Goal: Task Accomplishment & Management: Use online tool/utility

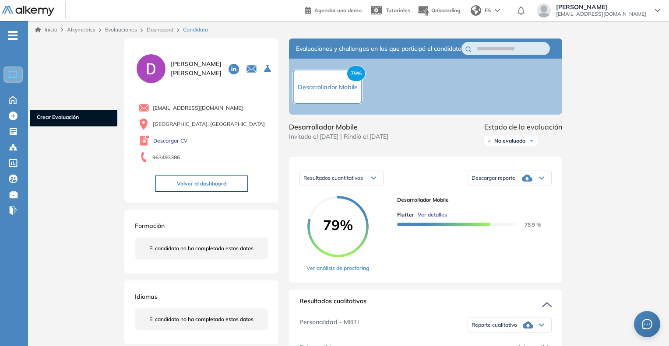
scroll to position [214, 0]
click at [29, 136] on link "Evaluaciones Evaluaciones" at bounding box center [18, 132] width 37 height 12
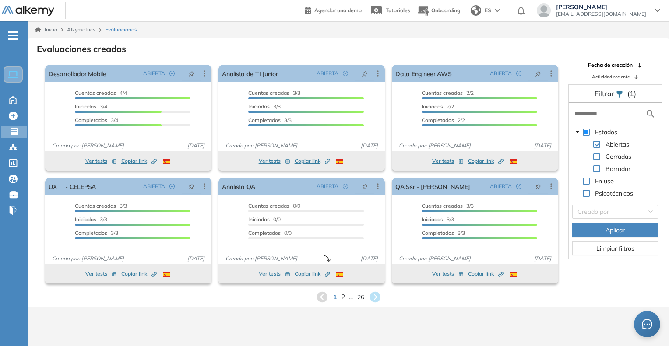
click at [343, 298] on span "2" at bounding box center [343, 297] width 4 height 10
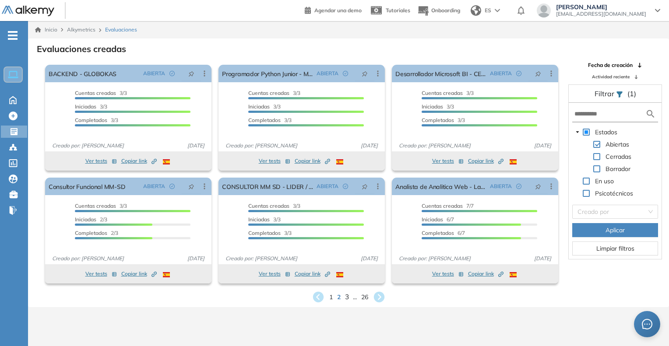
click at [345, 295] on span "3" at bounding box center [346, 297] width 4 height 10
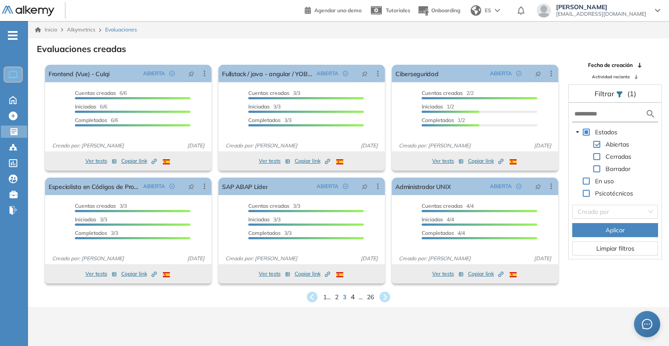
click at [351, 296] on span "4" at bounding box center [353, 297] width 4 height 10
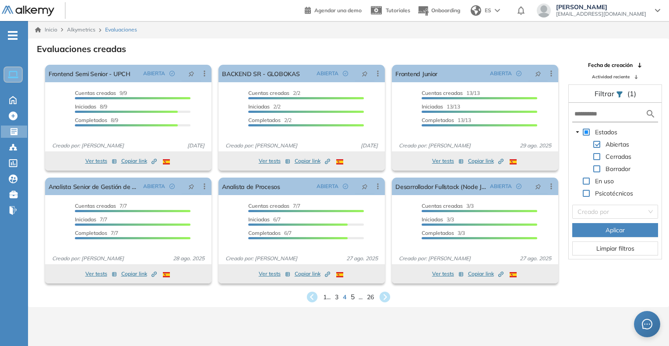
click at [352, 299] on span "5" at bounding box center [353, 297] width 4 height 10
click at [353, 298] on span "6" at bounding box center [353, 297] width 4 height 10
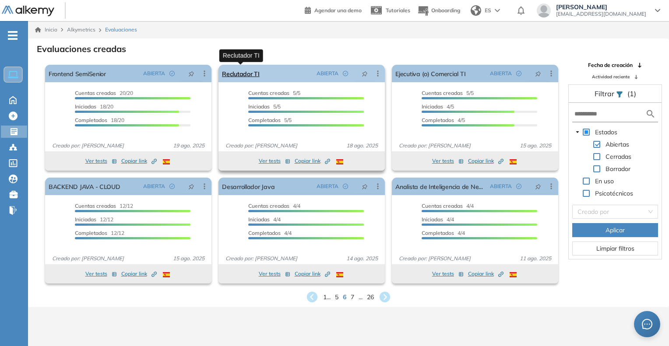
click at [238, 77] on link "Reclutador TI" at bounding box center [241, 74] width 38 height 18
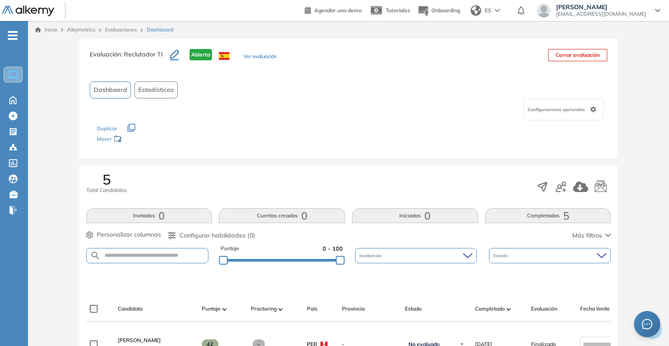
click at [120, 26] on link "Evaluaciones" at bounding box center [121, 29] width 32 height 7
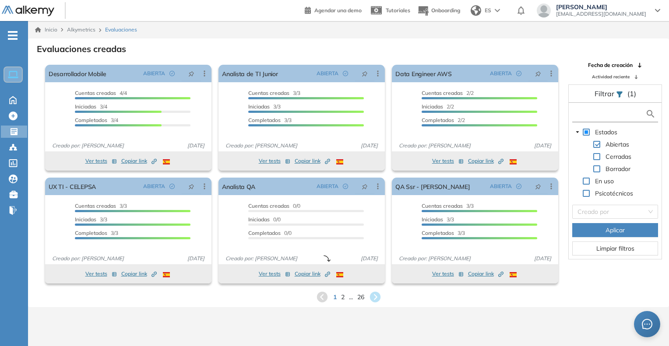
click at [616, 115] on input "text" at bounding box center [609, 113] width 71 height 9
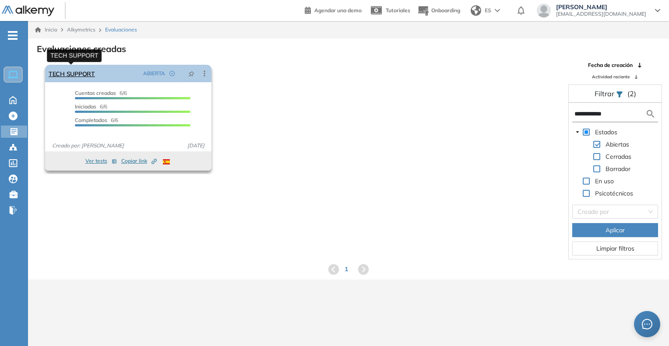
type input "**********"
click at [79, 77] on link "TECH SUPPORT" at bounding box center [72, 74] width 46 height 18
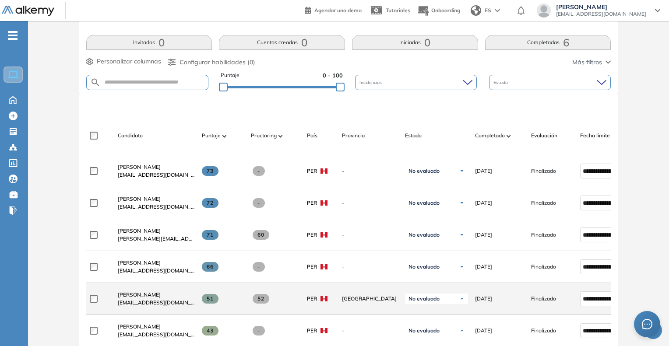
scroll to position [175, 0]
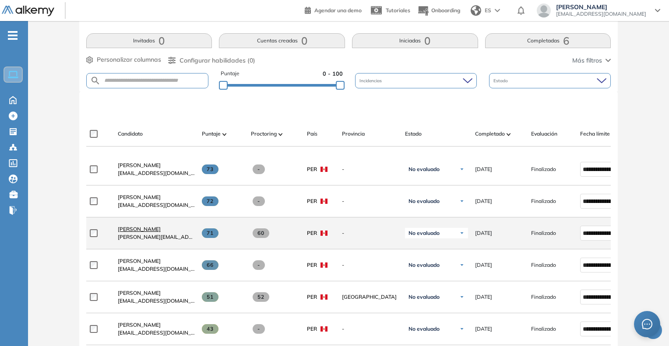
click at [156, 232] on span "[PERSON_NAME]" at bounding box center [139, 229] width 43 height 7
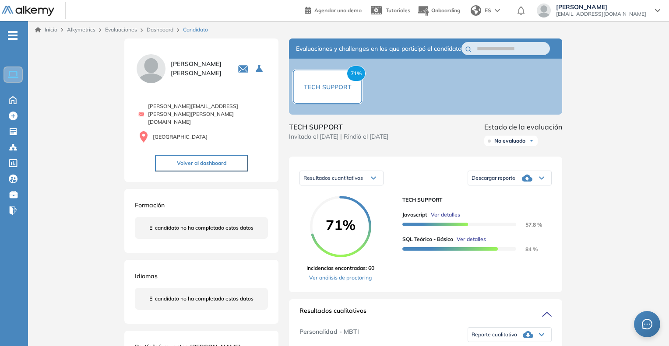
click at [154, 30] on link "Dashboard" at bounding box center [160, 29] width 27 height 7
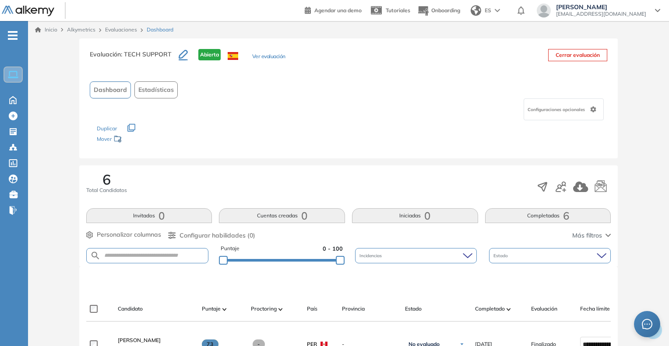
click at [123, 25] on div "Inicio Alkymetrics Evaluaciones Dashboard" at bounding box center [348, 30] width 641 height 18
click at [126, 29] on link "Evaluaciones" at bounding box center [121, 29] width 32 height 7
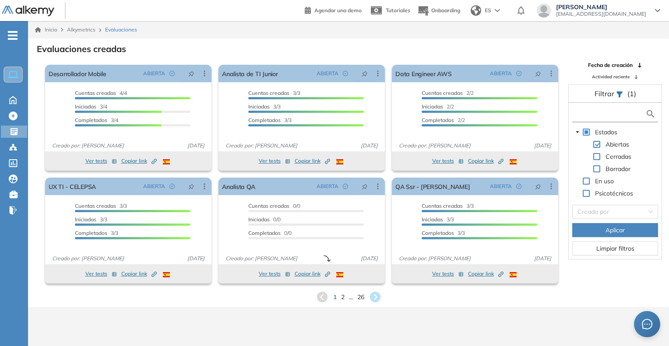
click at [601, 116] on input "text" at bounding box center [609, 113] width 71 height 9
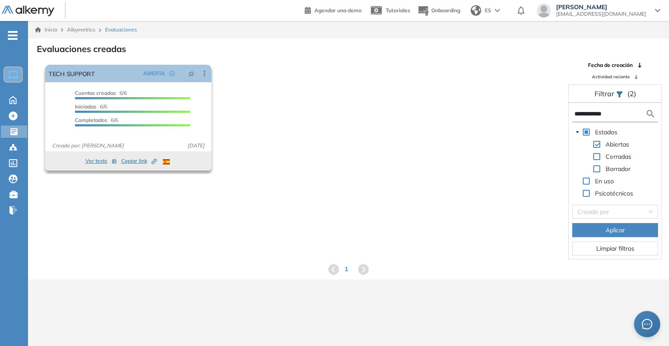
type input "**********"
click at [148, 162] on span "Copiar link Created by potrace 1.16, written by [PERSON_NAME] [DATE]-[DATE]" at bounding box center [138, 161] width 35 height 8
